Goal: Navigation & Orientation: Go to known website

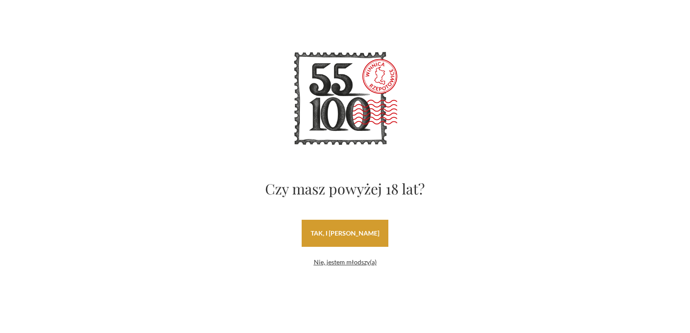
click at [350, 236] on link "tak, i [PERSON_NAME]" at bounding box center [345, 233] width 87 height 27
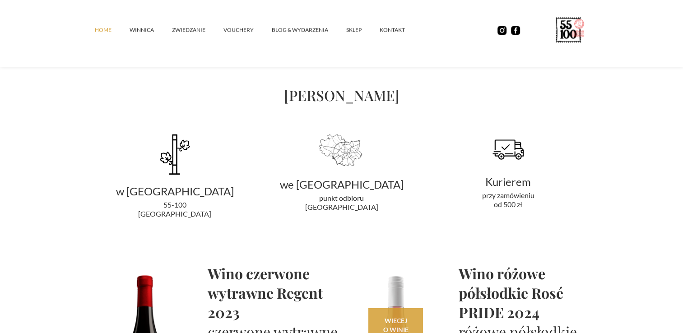
scroll to position [1580, 0]
